Goal: Navigation & Orientation: Understand site structure

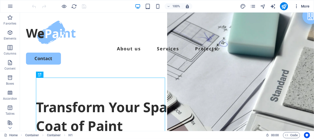
click at [299, 5] on icon "button" at bounding box center [296, 6] width 5 height 5
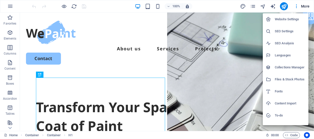
click at [285, 101] on h6 "Content Import" at bounding box center [290, 103] width 31 height 6
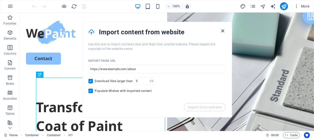
click at [224, 30] on icon "button" at bounding box center [223, 31] width 6 height 6
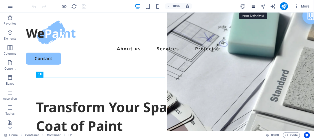
click at [253, 5] on icon "pages" at bounding box center [253, 7] width 6 height 6
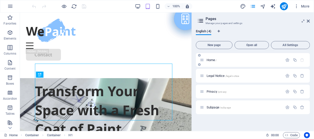
click at [213, 60] on span "Home /" at bounding box center [212, 60] width 10 height 4
click at [310, 22] on icon at bounding box center [308, 21] width 3 height 4
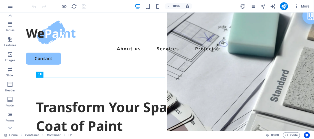
scroll to position [107, 0]
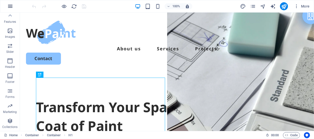
click at [9, 5] on icon "button" at bounding box center [10, 6] width 6 height 6
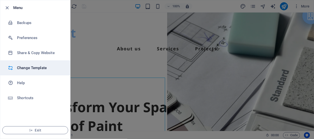
click at [32, 64] on li "Change Template" at bounding box center [35, 67] width 70 height 15
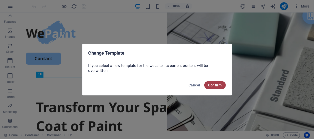
click at [210, 85] on span "Confirm" at bounding box center [216, 85] width 14 height 4
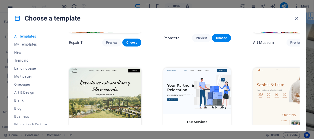
scroll to position [194, 0]
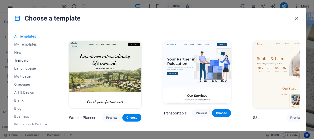
click at [21, 60] on span "Trending" at bounding box center [30, 60] width 33 height 4
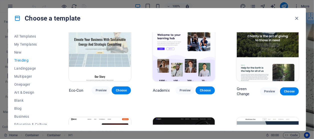
scroll to position [96, 0]
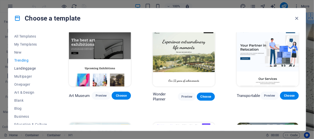
click at [20, 66] on span "Landingpage" at bounding box center [30, 68] width 33 height 4
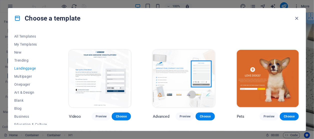
scroll to position [179, 0]
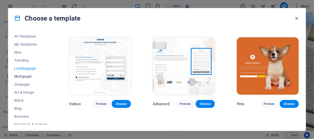
click at [30, 76] on span "Multipager" at bounding box center [30, 76] width 33 height 4
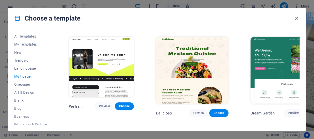
scroll to position [373, 0]
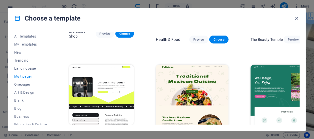
click at [99, 132] on span "Preview" at bounding box center [104, 134] width 11 height 4
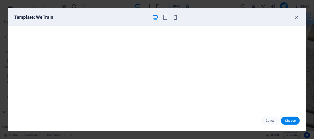
scroll to position [1, 0]
click at [297, 16] on icon "button" at bounding box center [297, 18] width 6 height 6
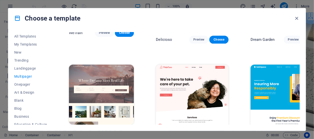
scroll to position [484, 0]
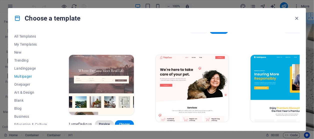
click at [99, 122] on span "Preview" at bounding box center [104, 124] width 11 height 4
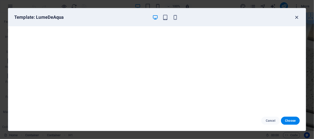
click at [296, 18] on icon "button" at bounding box center [297, 18] width 6 height 6
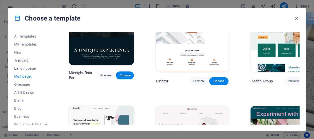
scroll to position [651, 0]
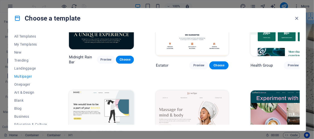
click at [255, 90] on img at bounding box center [287, 123] width 73 height 67
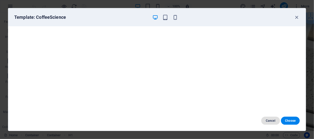
click at [270, 119] on span "Cancel" at bounding box center [271, 121] width 11 height 4
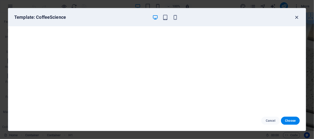
click at [297, 17] on icon "button" at bounding box center [297, 18] width 6 height 6
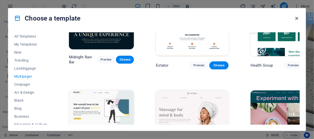
drag, startPoint x: 297, startPoint y: 18, endPoint x: 277, endPoint y: 5, distance: 23.5
click at [297, 18] on icon "button" at bounding box center [297, 19] width 6 height 6
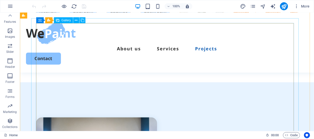
scroll to position [607, 0]
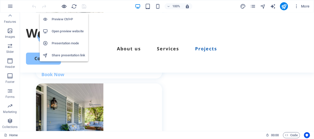
click at [64, 7] on icon "button" at bounding box center [65, 7] width 6 height 6
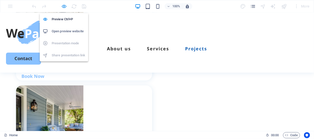
scroll to position [617, 0]
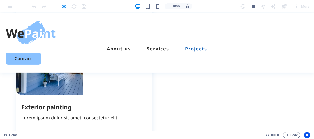
scroll to position [673, 0]
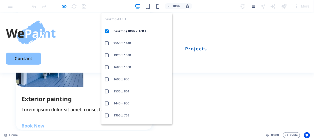
drag, startPoint x: 139, startPoint y: 5, endPoint x: 133, endPoint y: 51, distance: 46.5
click at [133, 51] on body "PT. [PERSON_NAME] Bersama Home Favorites Elements Columns Content Boxes Accordi…" at bounding box center [157, 69] width 314 height 139
click at [126, 56] on h6 "1920 x 1080" at bounding box center [142, 55] width 56 height 6
click at [136, 7] on icon "button" at bounding box center [138, 7] width 6 height 6
click at [115, 69] on h6 "1680 x 1050" at bounding box center [142, 67] width 56 height 6
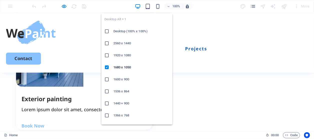
click at [137, 7] on icon "button" at bounding box center [138, 7] width 6 height 6
click at [124, 76] on h6 "1600 x 900" at bounding box center [142, 79] width 56 height 6
click at [118, 89] on h6 "1536 x 864" at bounding box center [142, 91] width 56 height 6
click at [138, 7] on icon "button" at bounding box center [138, 7] width 6 height 6
click at [116, 116] on h6 "1366 x 768" at bounding box center [142, 115] width 56 height 6
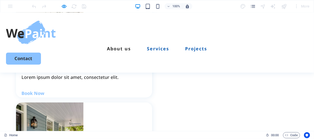
click at [155, 46] on link "Services" at bounding box center [158, 48] width 22 height 5
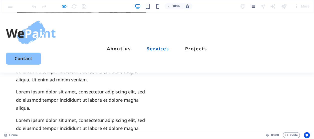
scroll to position [331, 0]
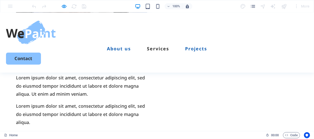
click at [202, 46] on link "Projects" at bounding box center [196, 48] width 22 height 5
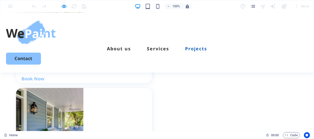
scroll to position [631, 0]
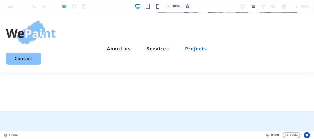
scroll to position [1166, 0]
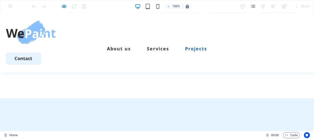
click at [41, 52] on link "Contact" at bounding box center [23, 58] width 35 height 12
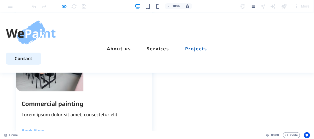
scroll to position [897, 0]
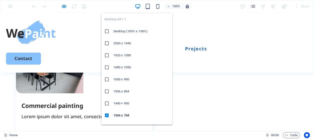
click at [140, 4] on icon "button" at bounding box center [138, 7] width 6 height 6
click at [124, 31] on h6 "Desktop (100% x 100%)" at bounding box center [142, 31] width 56 height 6
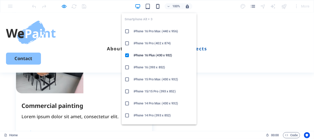
click at [159, 7] on icon "button" at bounding box center [158, 7] width 6 height 6
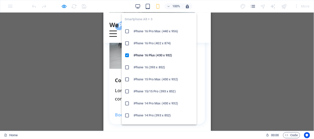
click at [162, 33] on h6 "iPhone 16 Pro Max (440 x 956)" at bounding box center [164, 31] width 60 height 6
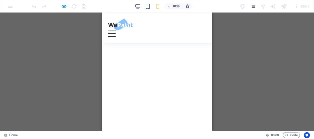
scroll to position [1094, 0]
click at [150, 20] on link "Bedroom" at bounding box center [136, 14] width 27 height 12
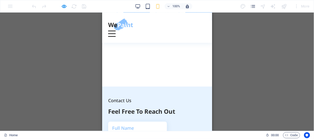
click at [185, 20] on link "Bathroom" at bounding box center [199, 14] width 29 height 12
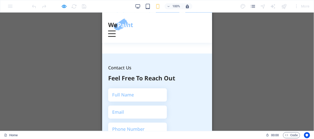
click at [156, 20] on link "Cabinet" at bounding box center [168, 14] width 24 height 12
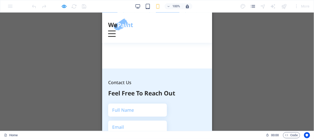
click at [117, 20] on link "Kitchen" at bounding box center [105, 14] width 23 height 12
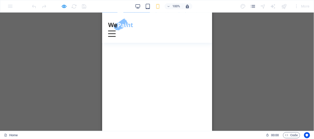
click at [150, 20] on link "Bedroom" at bounding box center [136, 14] width 27 height 12
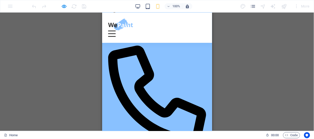
scroll to position [1441, 0]
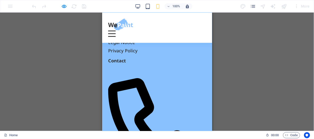
click at [116, 30] on div "Menu" at bounding box center [112, 33] width 8 height 6
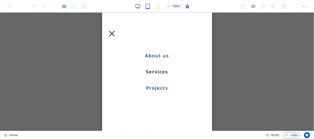
click at [163, 55] on link "About us" at bounding box center [157, 55] width 24 height 5
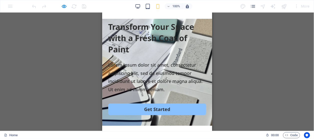
scroll to position [0, 0]
